Goal: Transaction & Acquisition: Purchase product/service

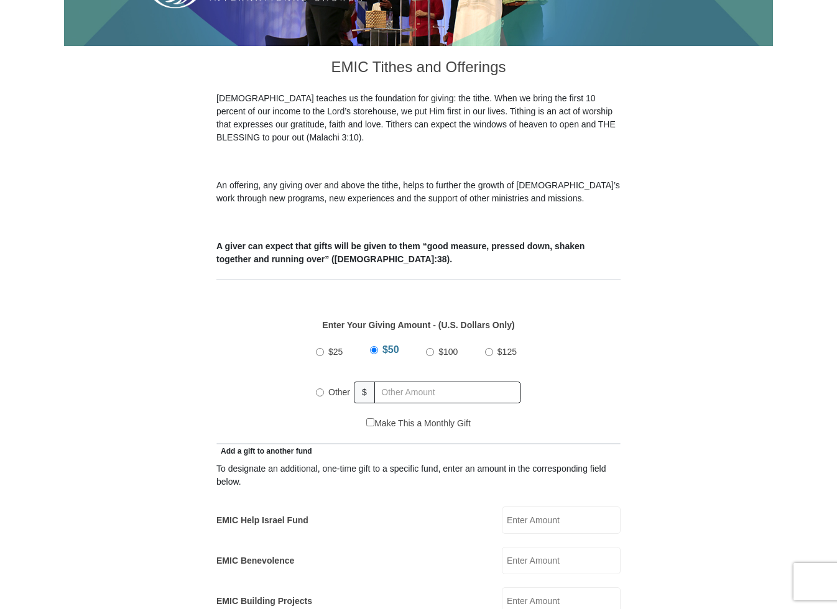
scroll to position [306, 0]
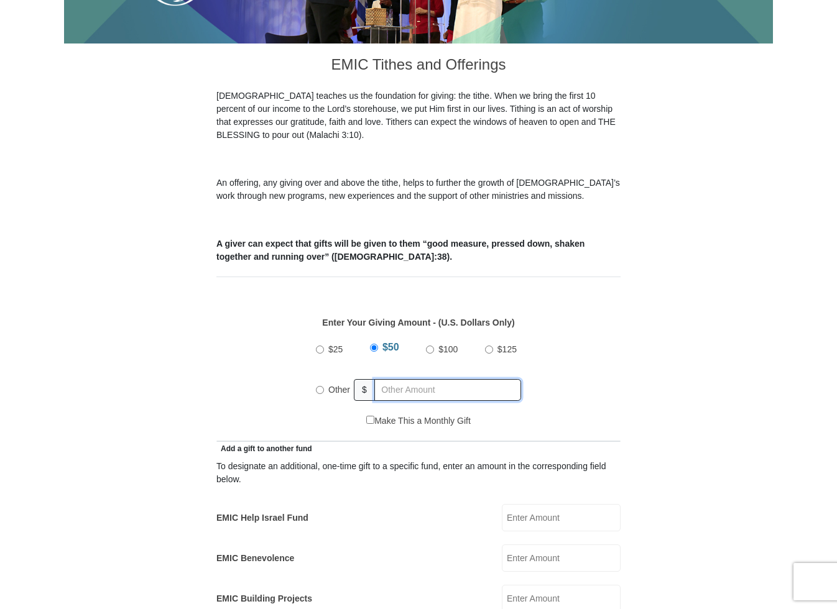
radio input "true"
click at [456, 381] on input "text" at bounding box center [450, 390] width 142 height 22
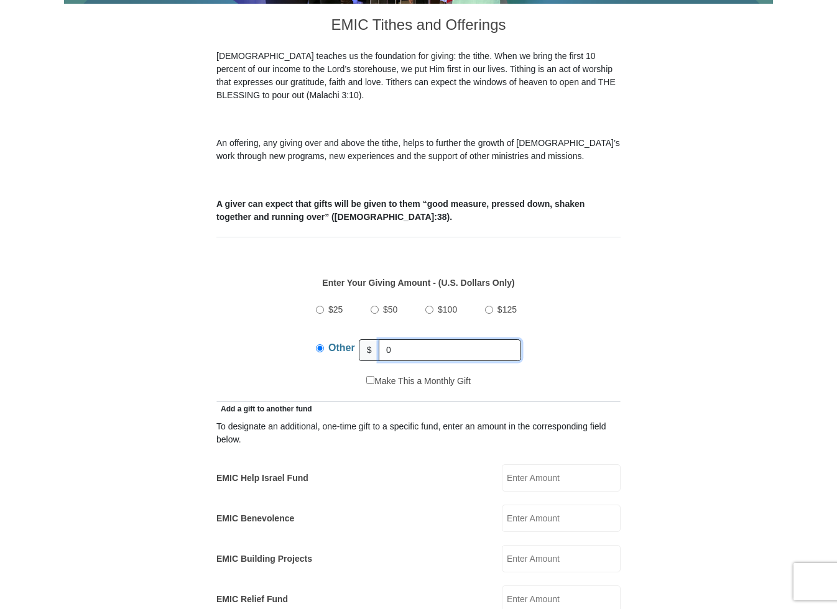
scroll to position [348, 0]
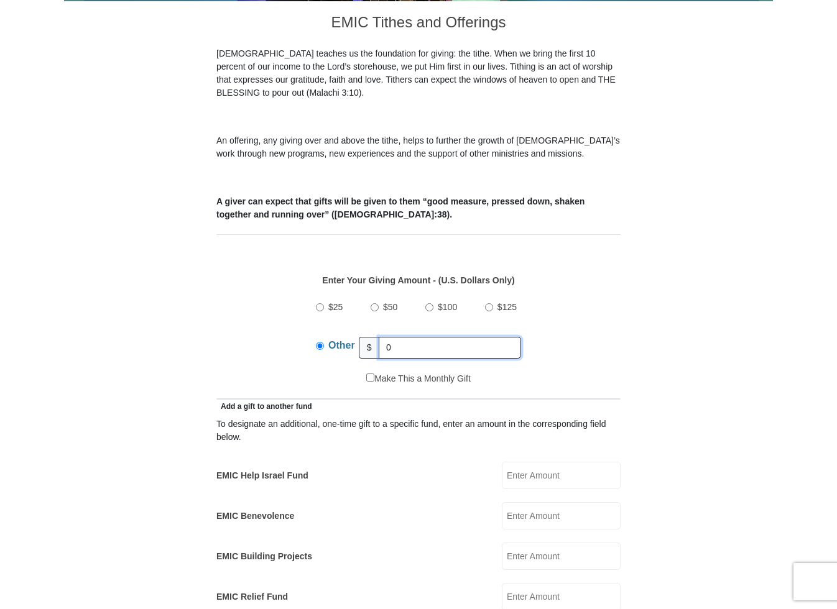
type input "0"
click at [555, 462] on input "EMIC Help Israel Fund" at bounding box center [561, 475] width 119 height 27
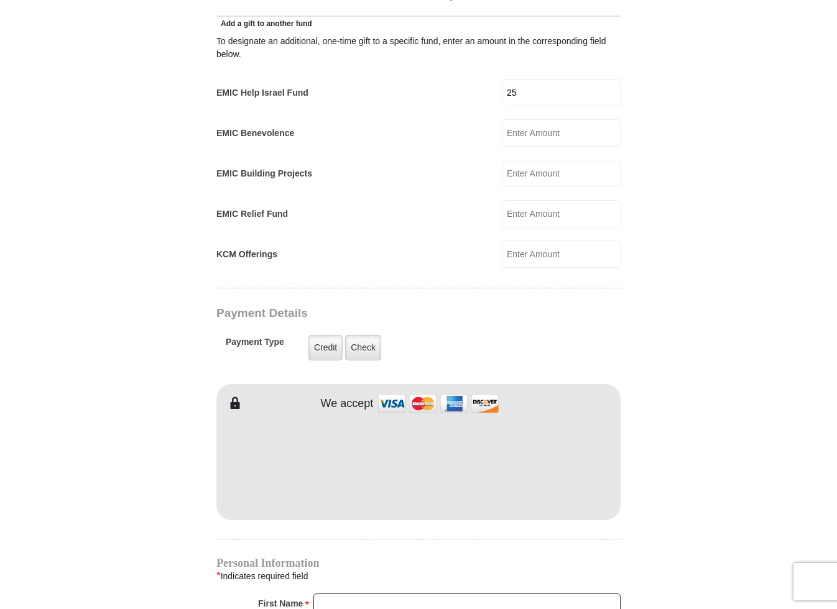
scroll to position [755, 0]
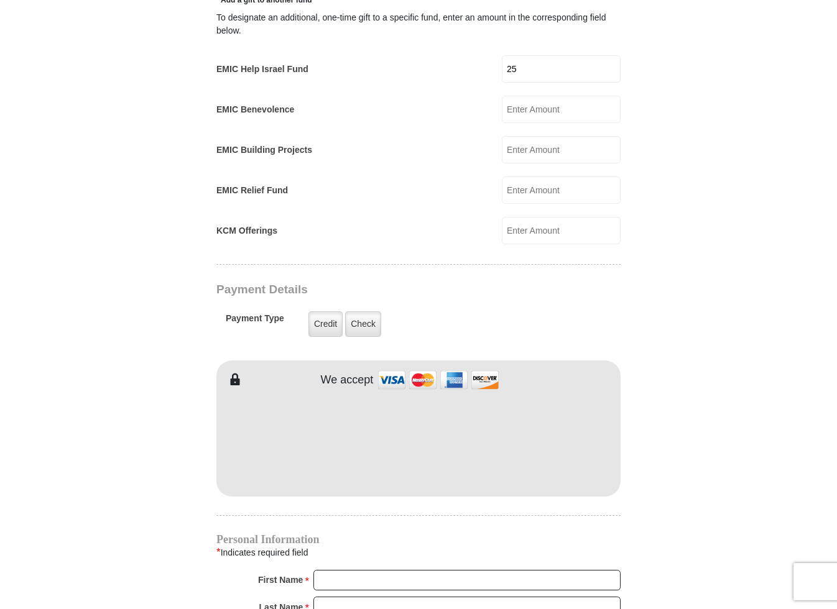
type input "25"
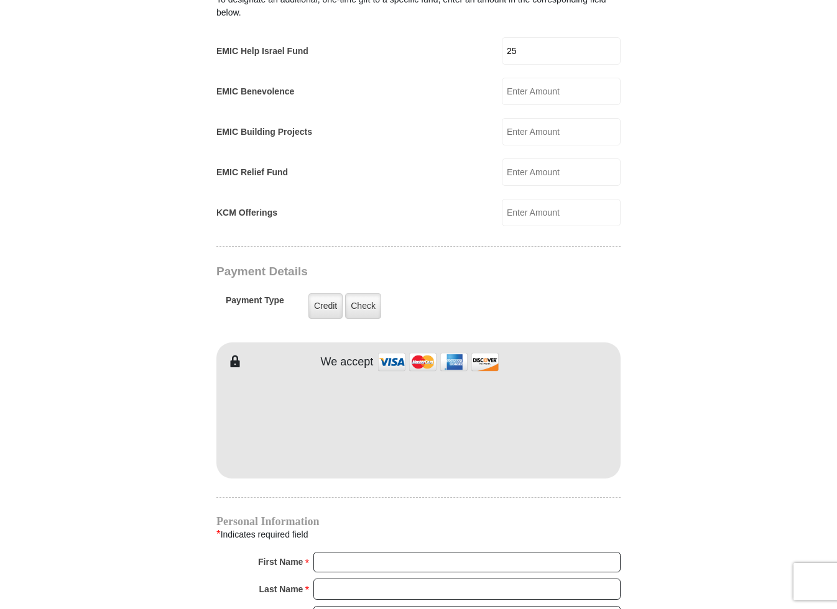
scroll to position [864, 0]
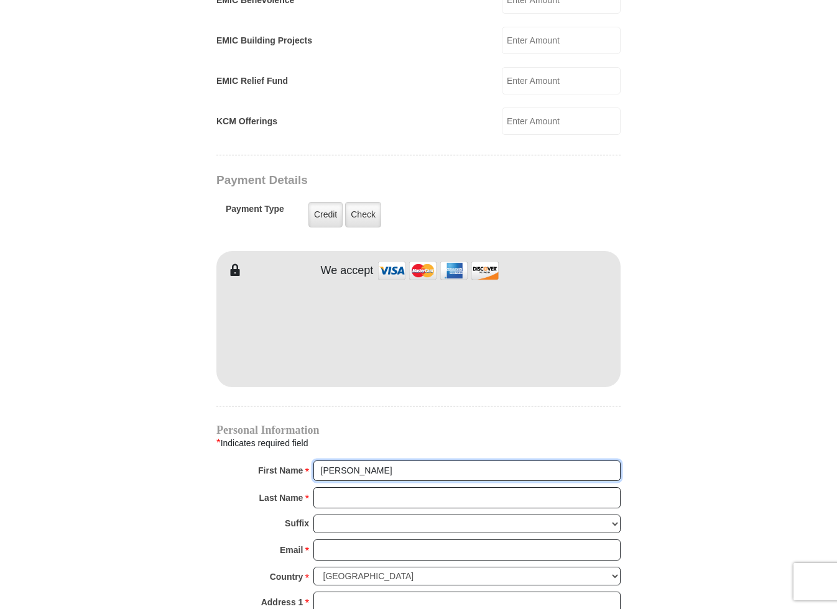
type input "Kerry"
type input "Kennedy"
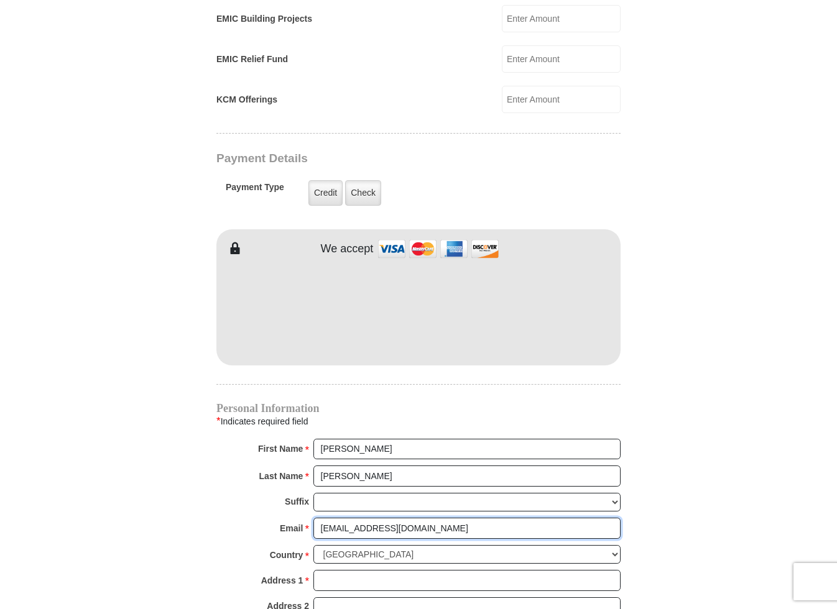
scroll to position [979, 0]
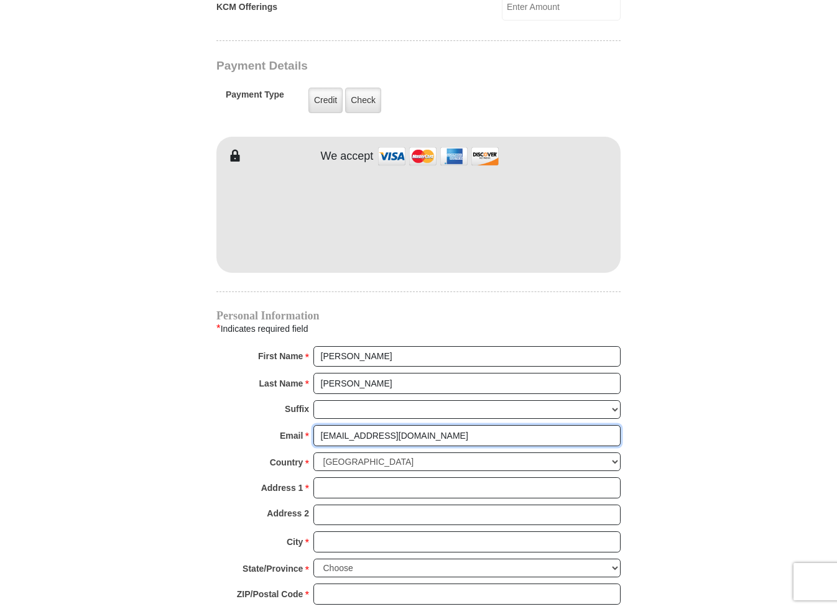
type input "mostthankful62@icloud.com"
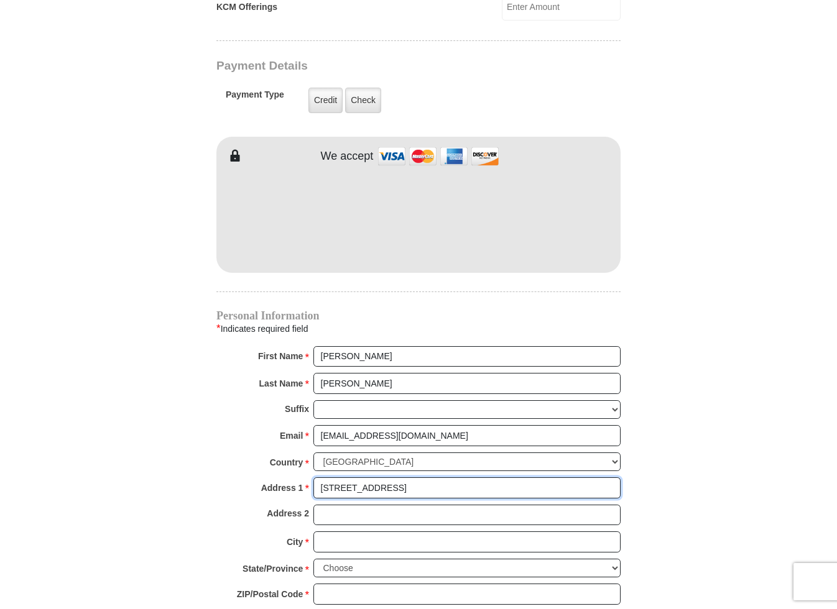
type input "3014 Racine Ave"
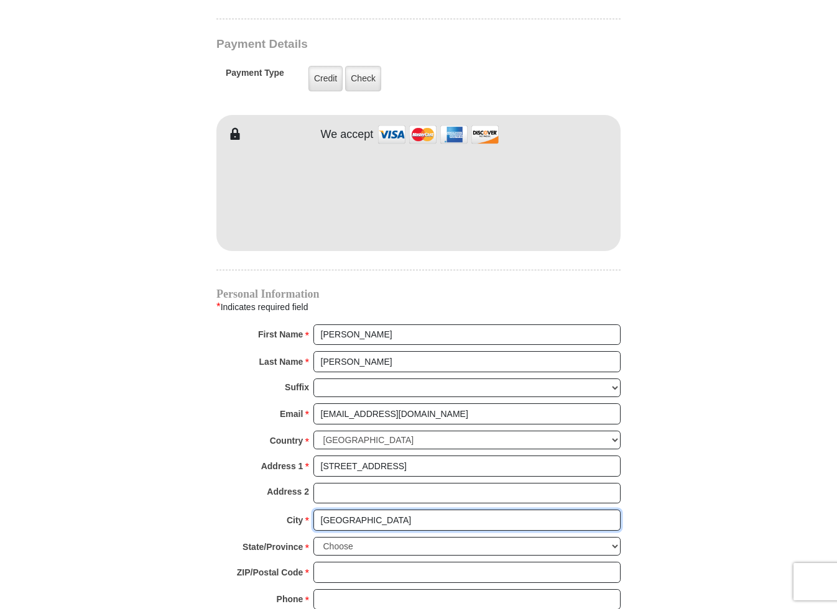
scroll to position [1039, 0]
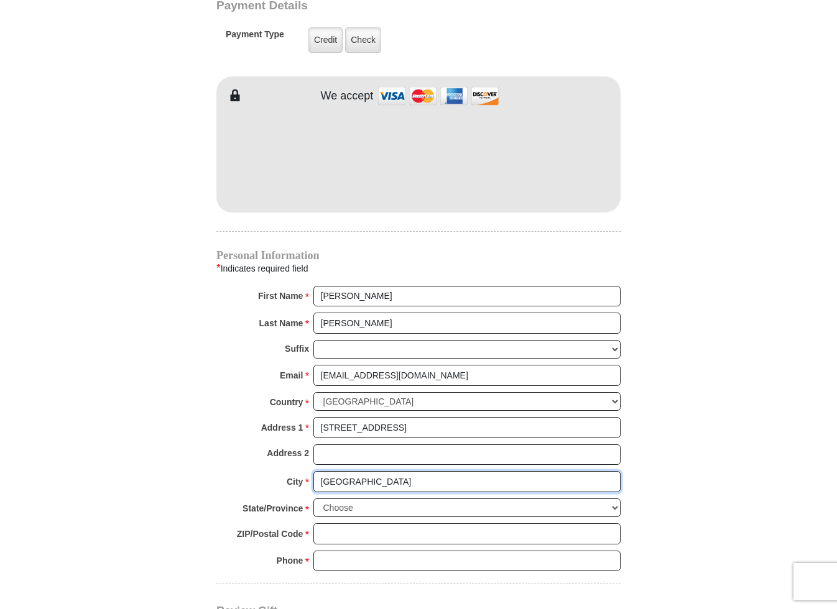
type input "Norfolk"
select select "VA"
type input "23509"
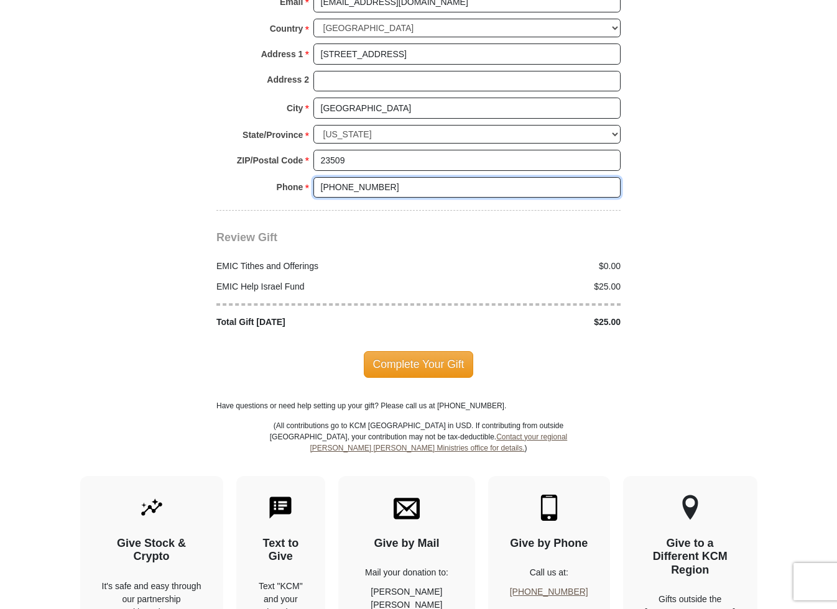
scroll to position [1401, 0]
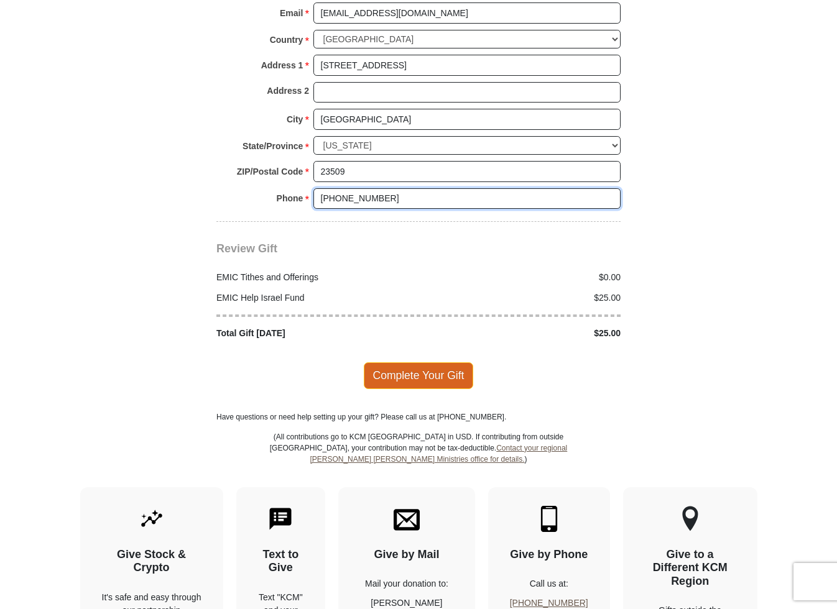
type input "757-748-6441"
click at [398, 362] on span "Complete Your Gift" at bounding box center [419, 375] width 110 height 26
